Goal: Transaction & Acquisition: Subscribe to service/newsletter

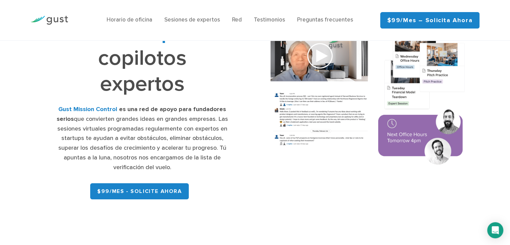
scroll to position [63, 0]
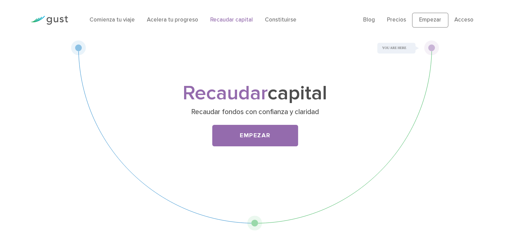
click at [284, 90] on font "capital" at bounding box center [298, 93] width 60 height 24
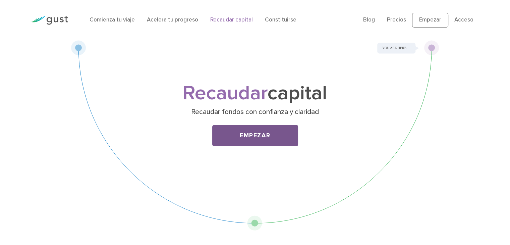
click at [259, 137] on font "Empezar" at bounding box center [255, 135] width 31 height 7
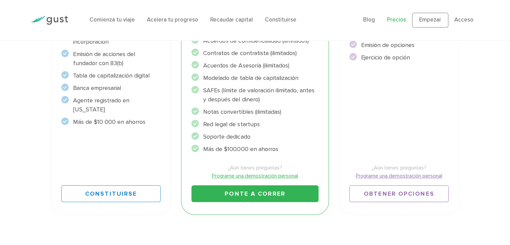
scroll to position [200, 0]
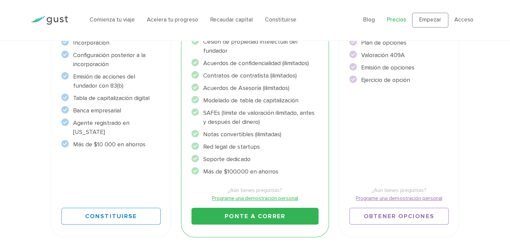
click at [245, 216] on font "Ponte a correr" at bounding box center [255, 216] width 60 height 7
